Goal: Navigation & Orientation: Find specific page/section

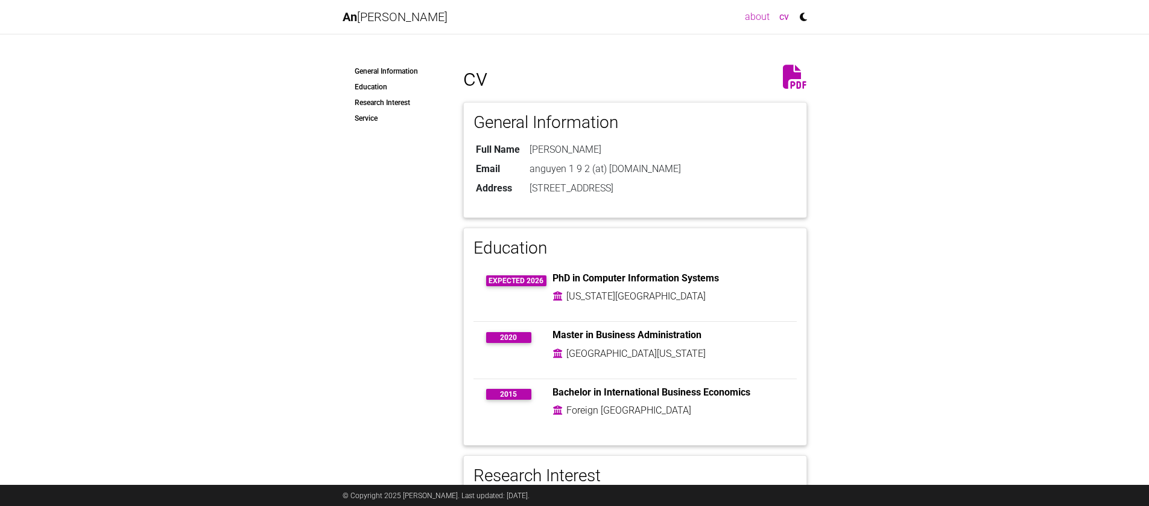
click at [762, 14] on link "about" at bounding box center [757, 17] width 34 height 24
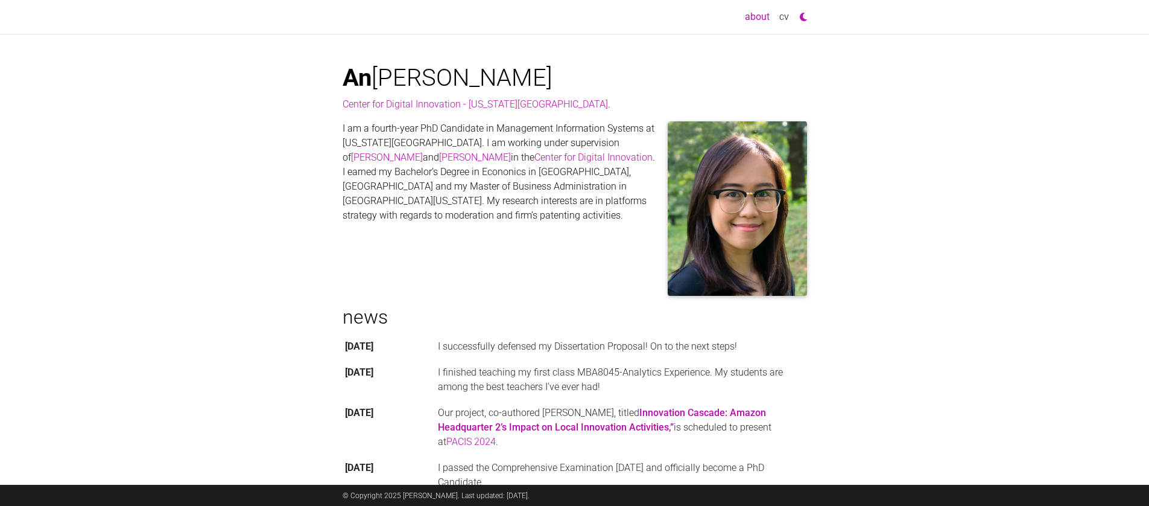
click at [802, 16] on icon at bounding box center [800, 13] width 13 height 17
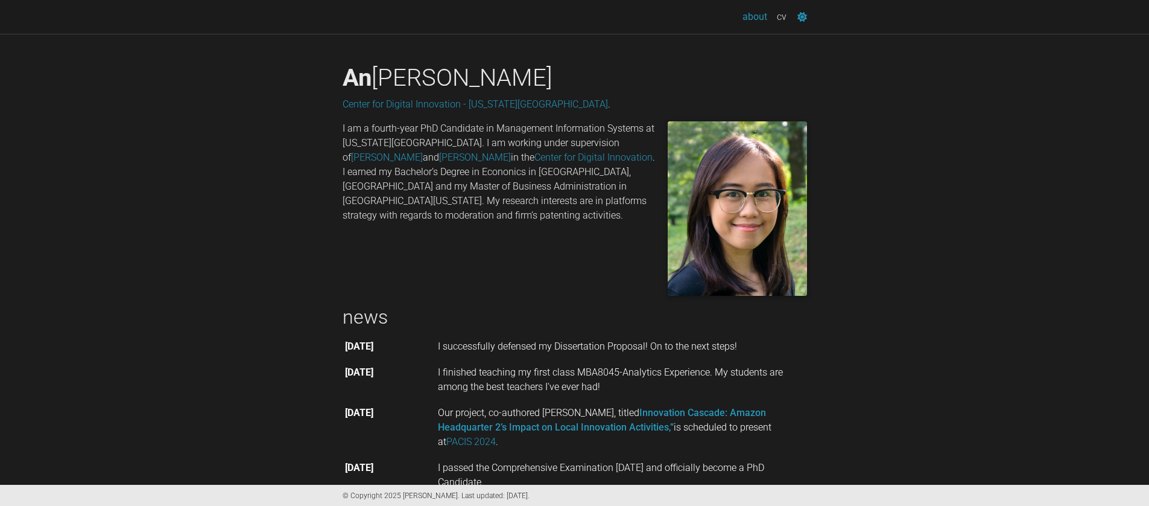
click at [801, 16] on icon at bounding box center [799, 13] width 16 height 17
